Goal: Information Seeking & Learning: Learn about a topic

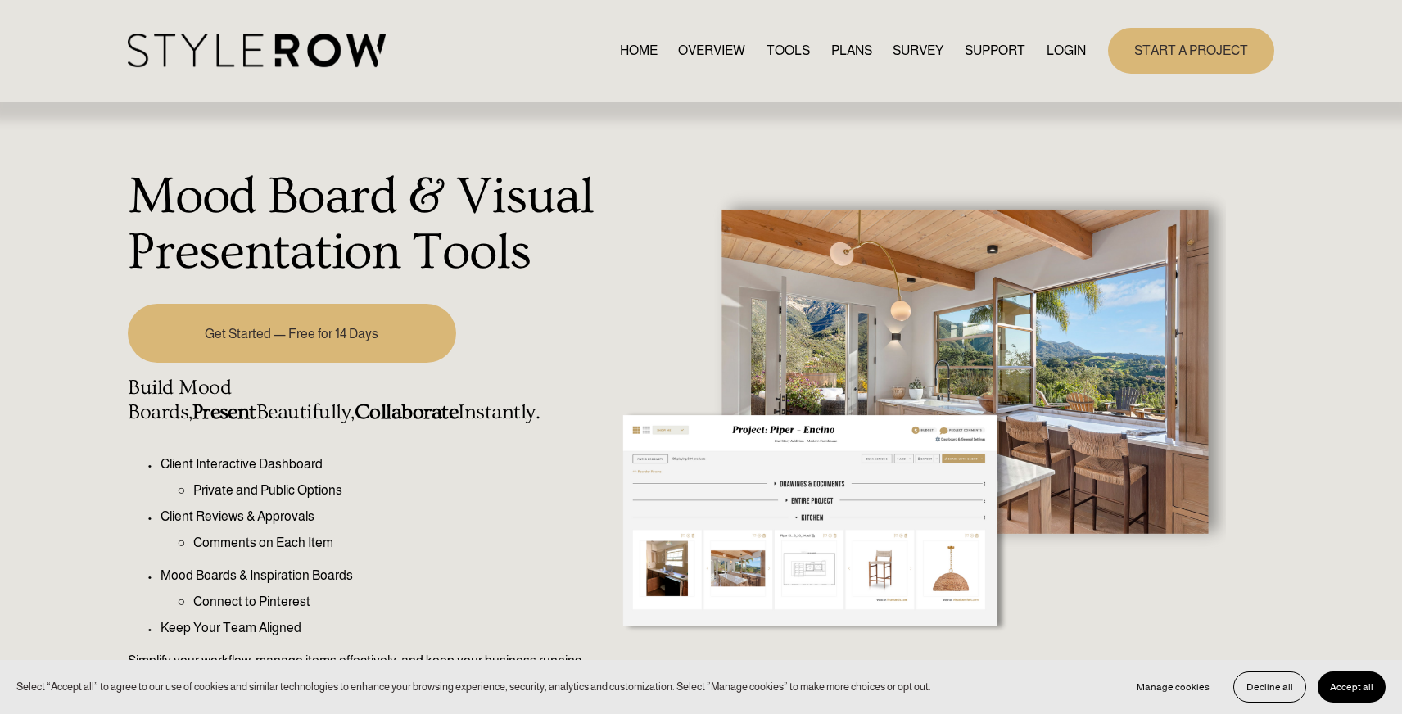
click at [677, 310] on div at bounding box center [917, 451] width 617 height 631
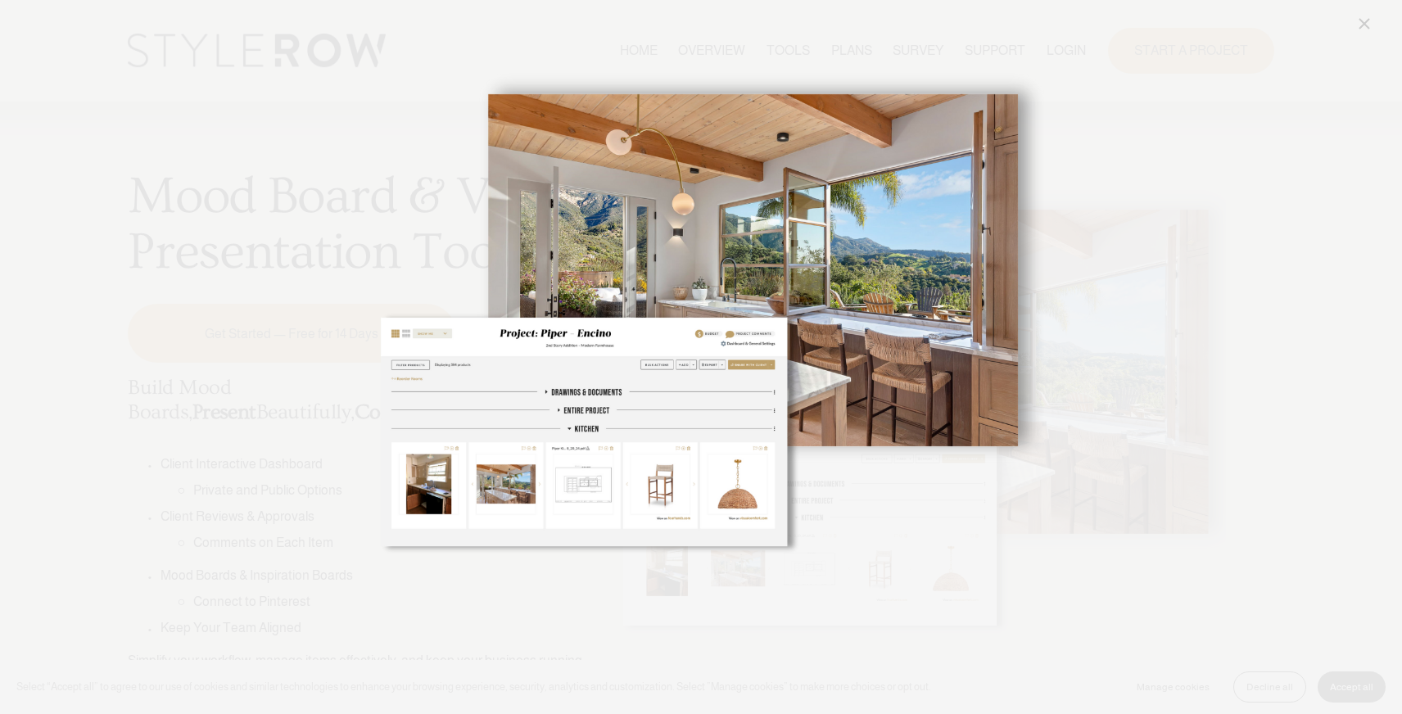
click at [718, 260] on img "Image" at bounding box center [702, 357] width 686 height 686
click at [1087, 111] on div "Image" at bounding box center [701, 357] width 1347 height 686
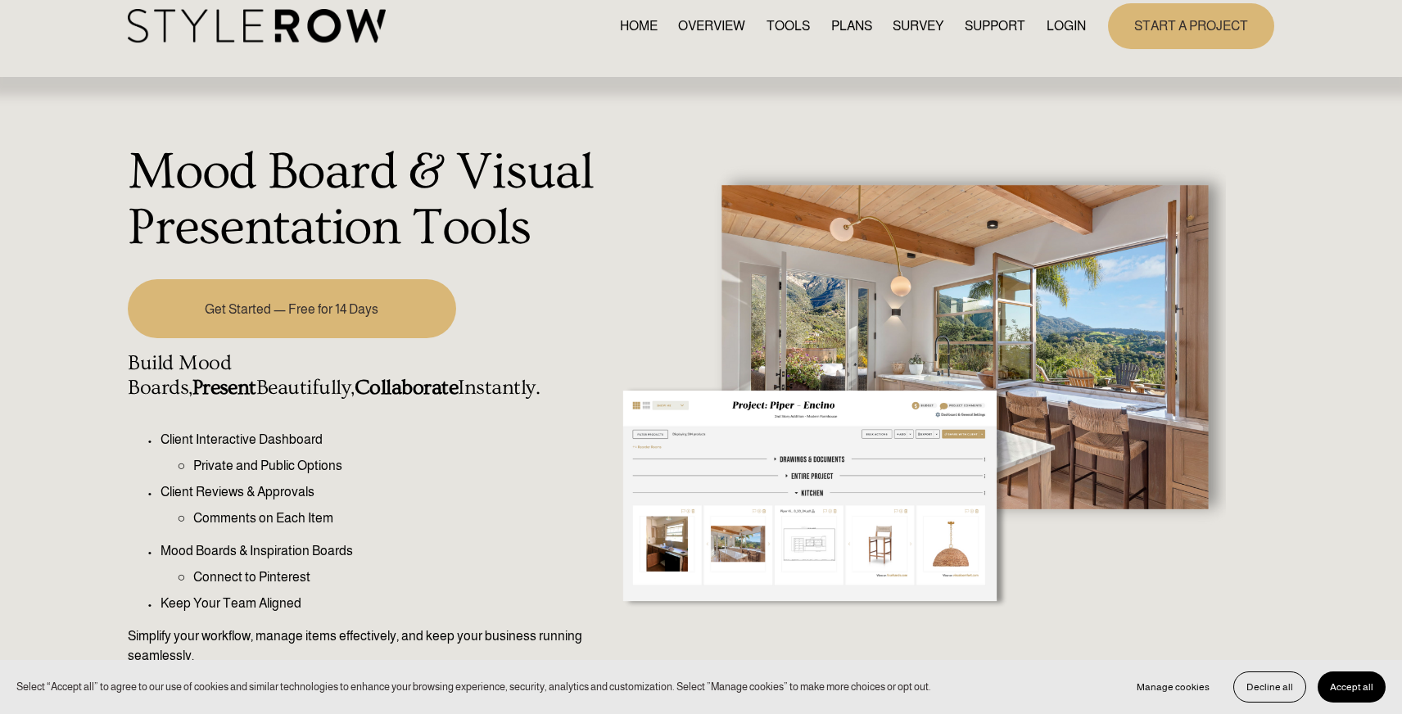
scroll to position [52, 0]
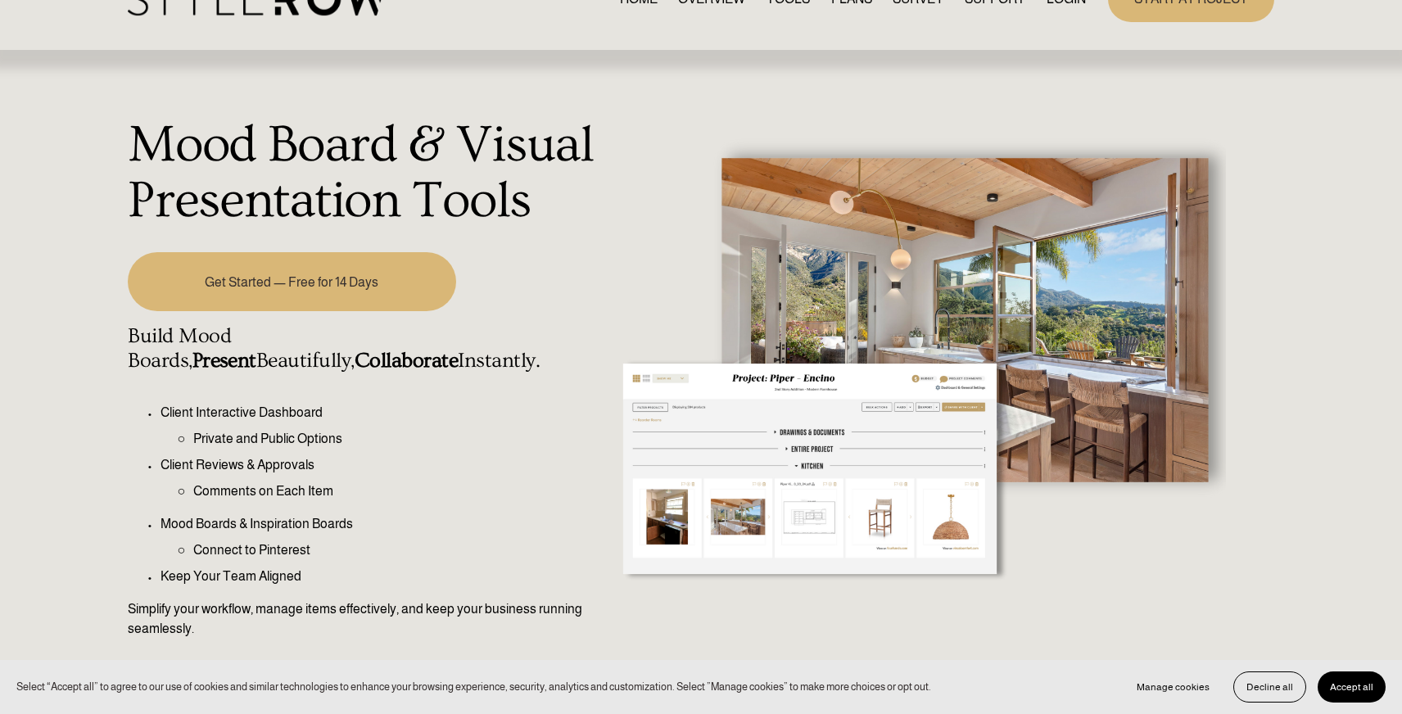
click at [488, 447] on p "Private and Public Options" at bounding box center [396, 439] width 407 height 20
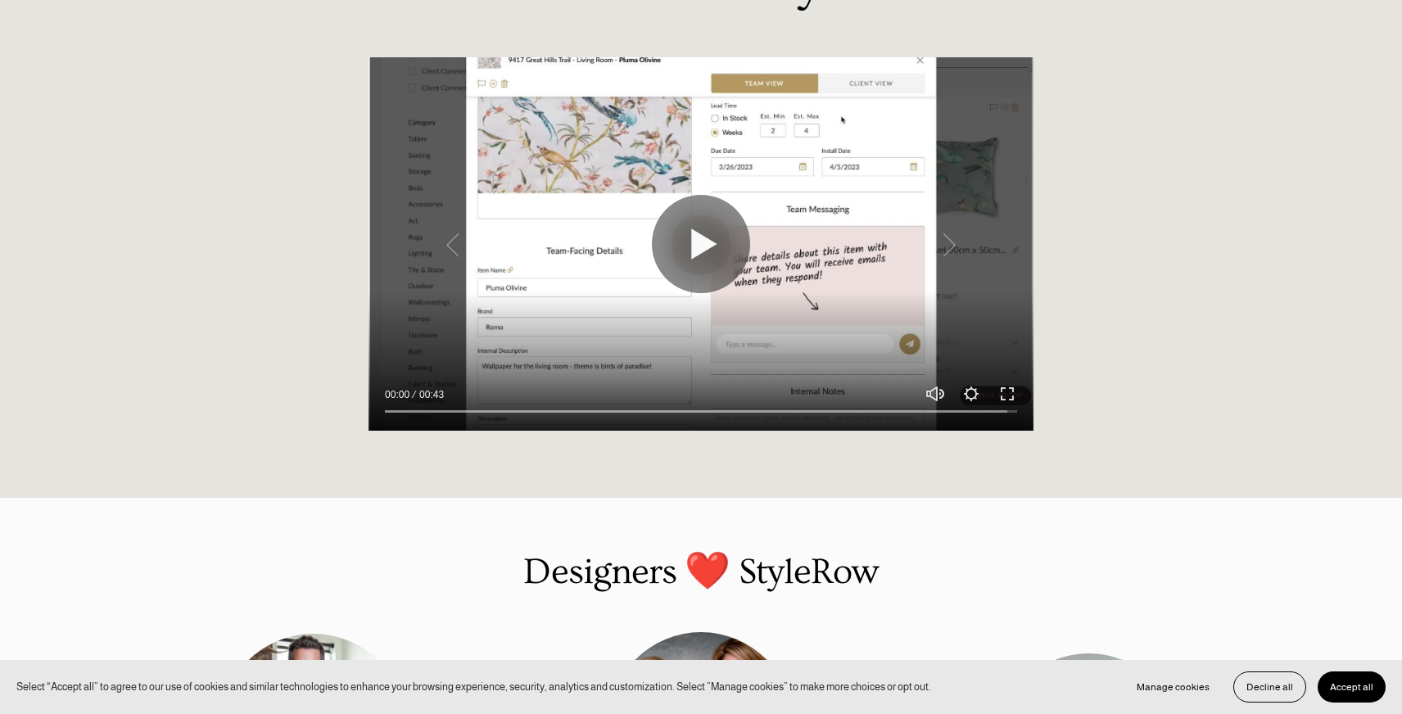
scroll to position [1381, 0]
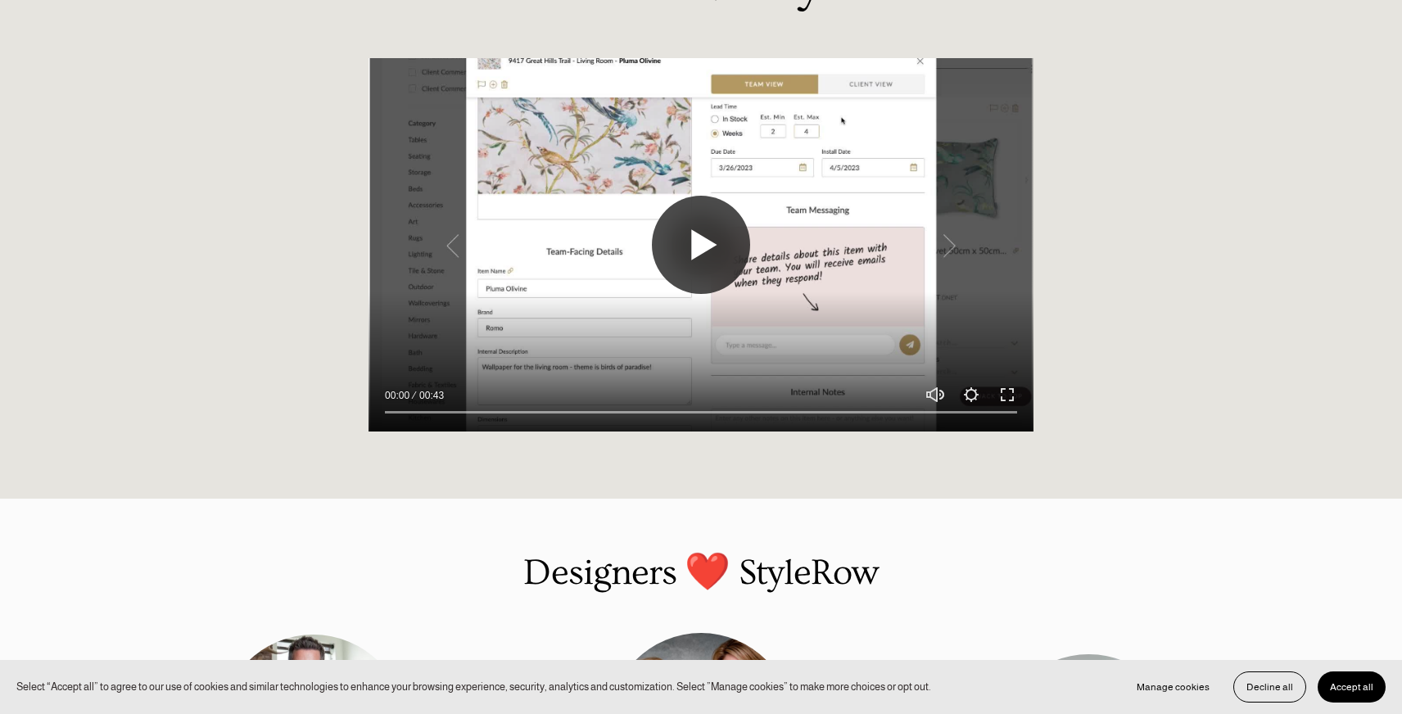
click at [677, 250] on button "Play" at bounding box center [701, 245] width 98 height 98
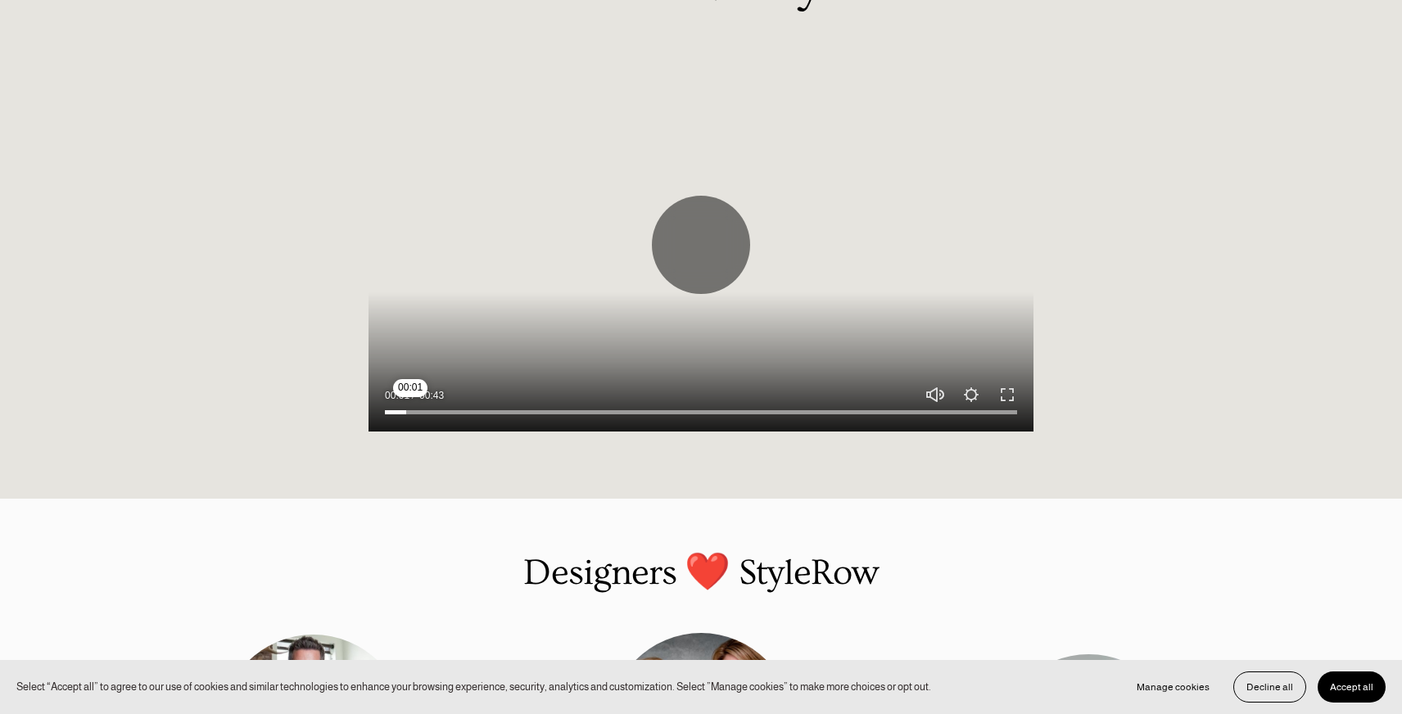
click at [410, 409] on input "Seek" at bounding box center [701, 412] width 632 height 11
click at [459, 409] on input "Seek" at bounding box center [701, 412] width 632 height 11
click at [511, 400] on div at bounding box center [701, 408] width 665 height 48
click at [501, 408] on input "Seek" at bounding box center [701, 412] width 632 height 11
click at [596, 405] on div at bounding box center [701, 408] width 665 height 48
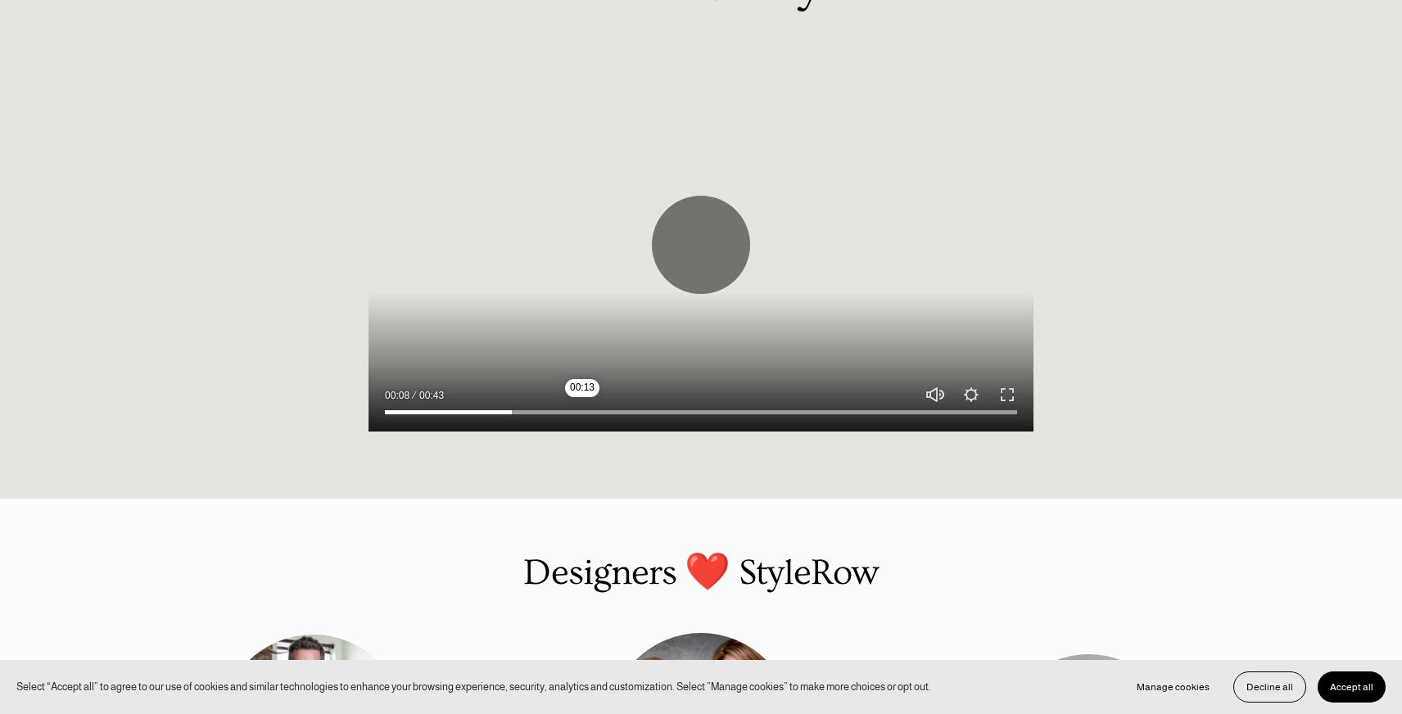
click at [582, 411] on input "Seek" at bounding box center [701, 412] width 632 height 11
click at [639, 410] on input "Seek" at bounding box center [701, 412] width 632 height 11
click at [671, 407] on input "Seek" at bounding box center [701, 412] width 632 height 11
click at [717, 412] on input "Seek" at bounding box center [701, 412] width 632 height 11
click at [796, 412] on input "Seek" at bounding box center [701, 412] width 632 height 11
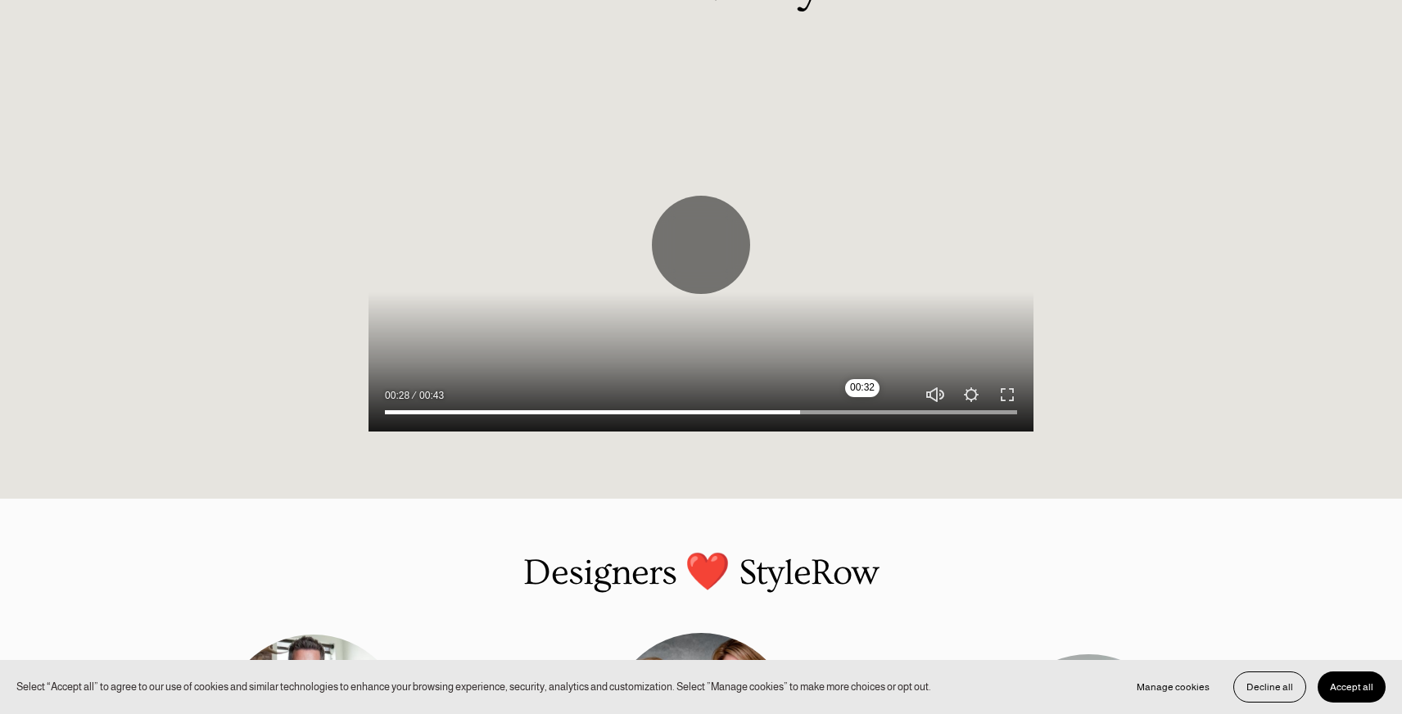
click at [865, 414] on input "Seek" at bounding box center [701, 412] width 632 height 11
click at [926, 414] on input "Seek" at bounding box center [701, 412] width 632 height 11
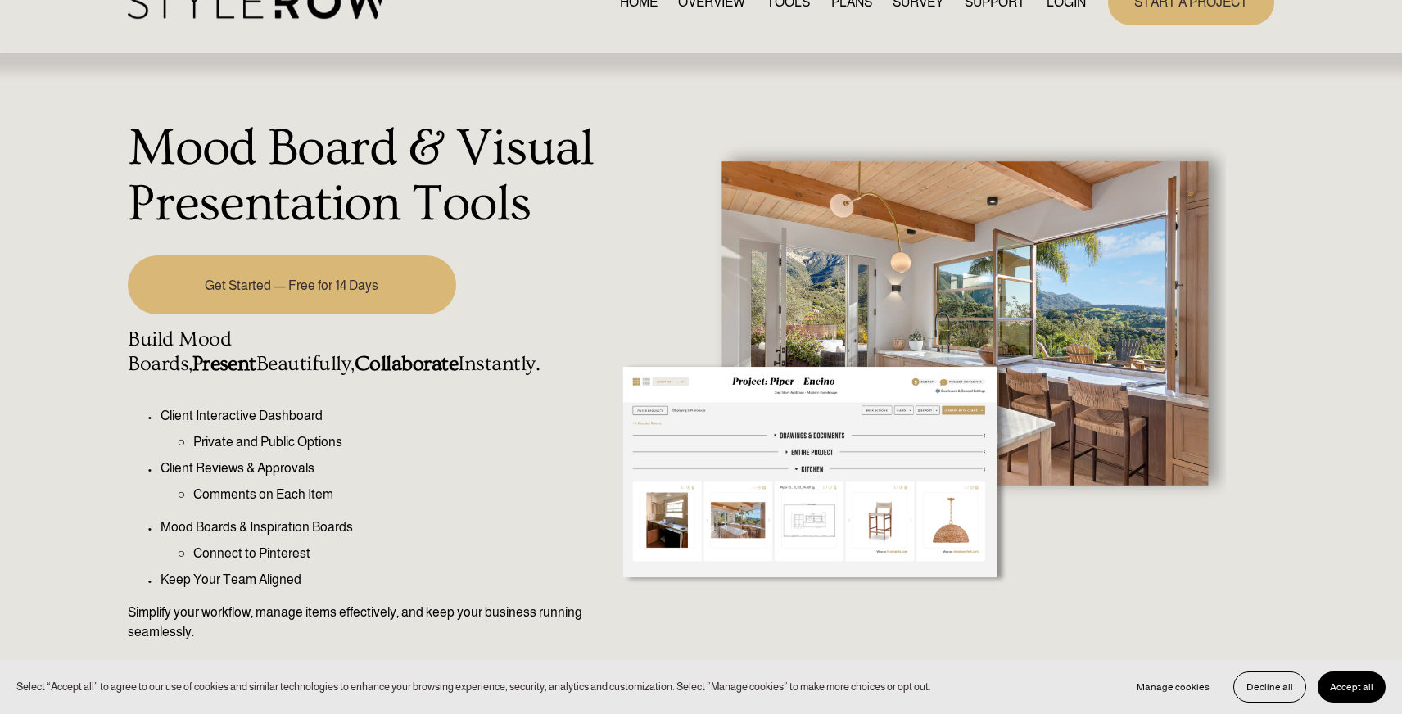
scroll to position [0, 0]
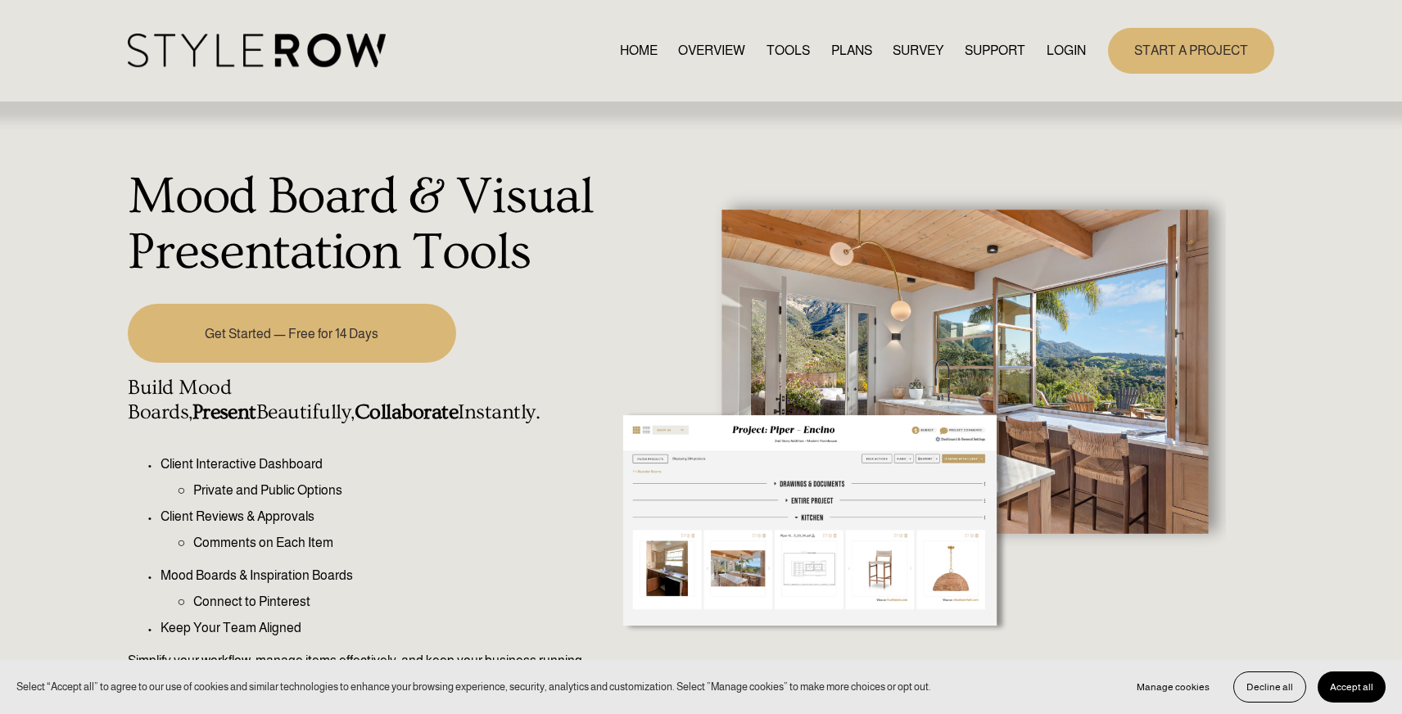
click at [578, 249] on h1 "Mood Board & Visual Presentation Tools" at bounding box center [364, 225] width 473 height 111
type input "100"
click at [600, 223] on h1 "Mood Board & Visual Presentation Tools" at bounding box center [364, 225] width 473 height 111
